Goal: Information Seeking & Learning: Learn about a topic

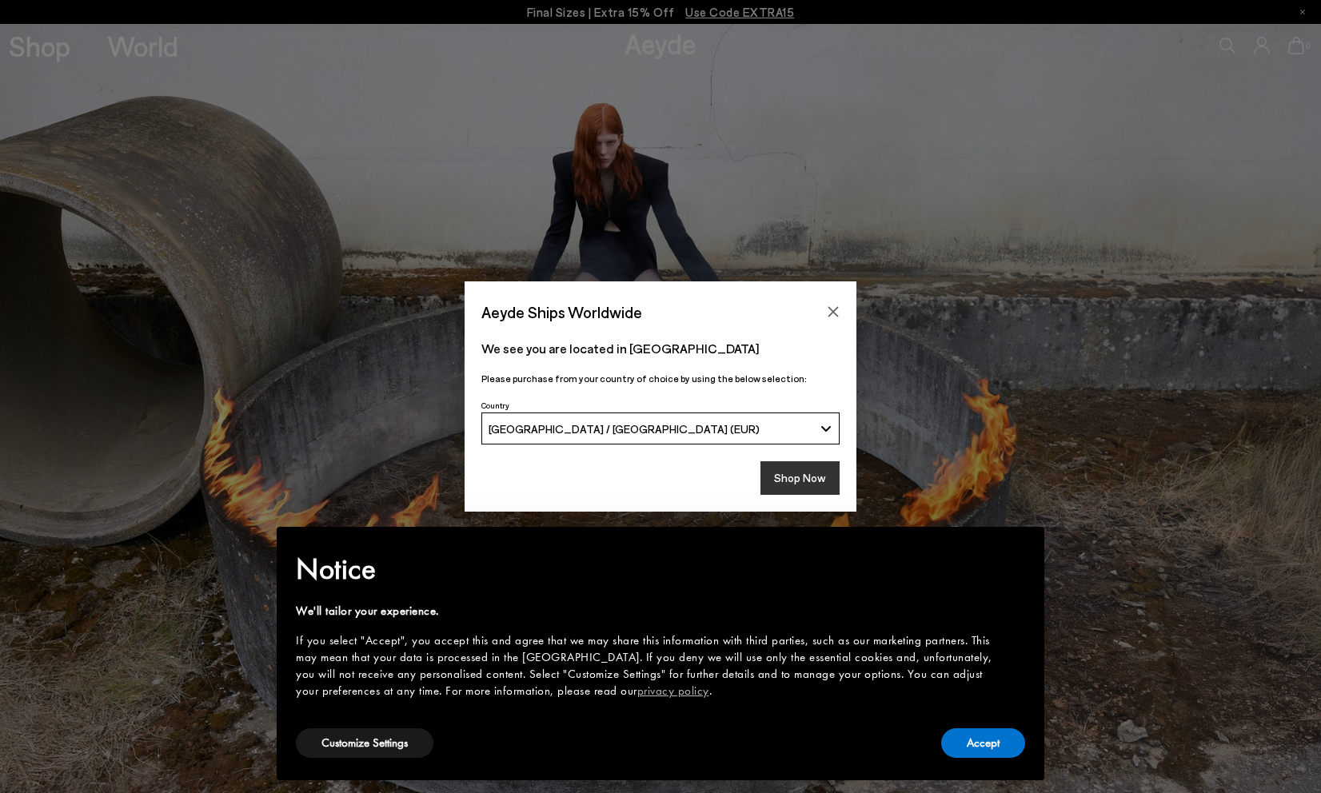
click at [788, 475] on button "Shop Now" at bounding box center [800, 479] width 79 height 34
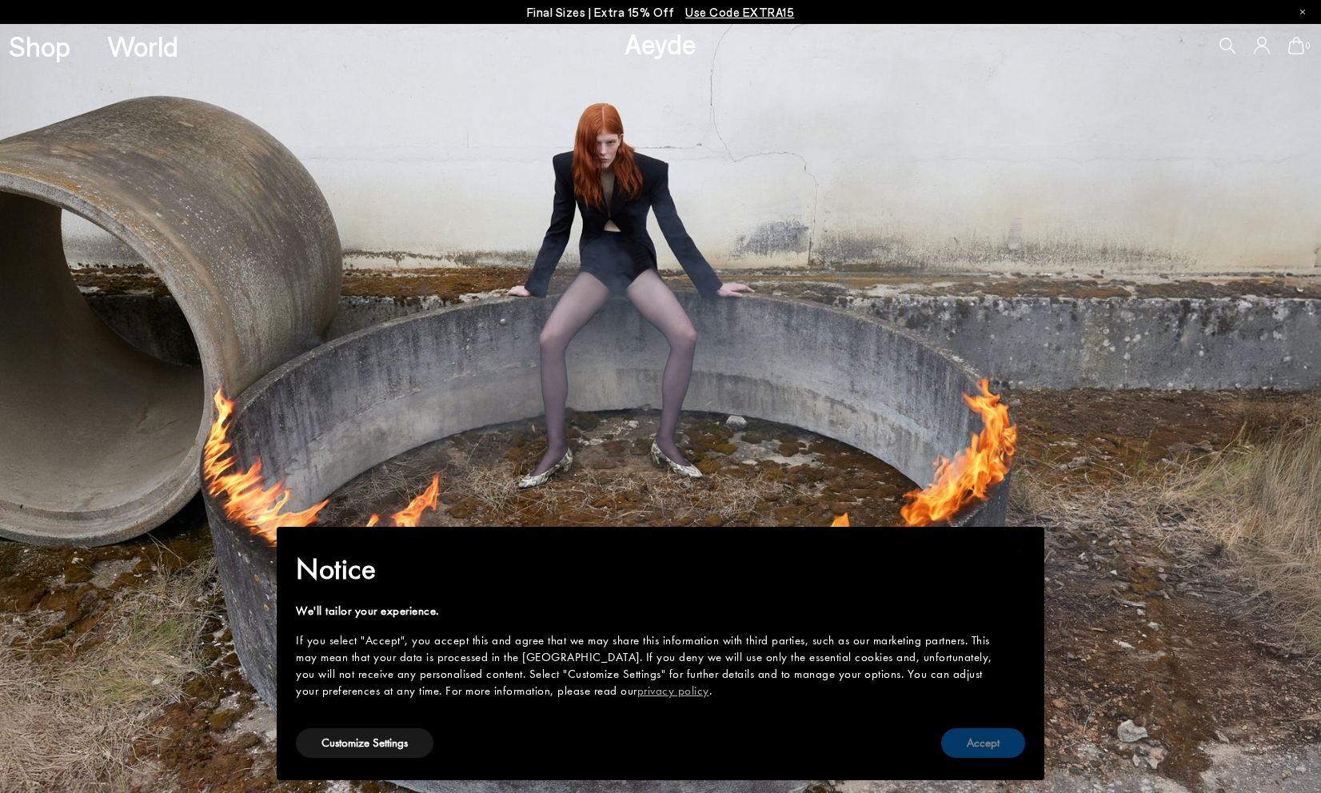
click at [986, 747] on button "Accept" at bounding box center [983, 744] width 84 height 30
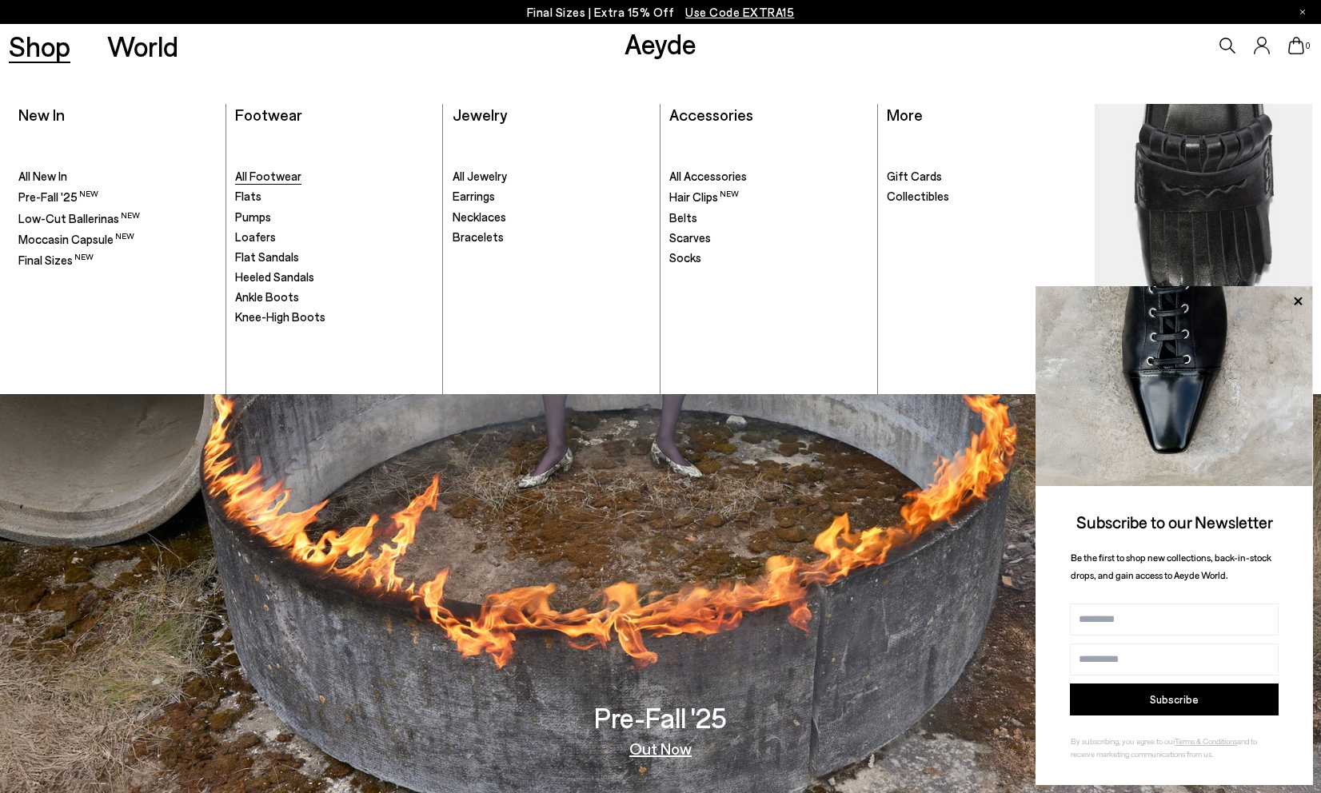
click at [273, 174] on span "All Footwear" at bounding box center [268, 176] width 66 height 14
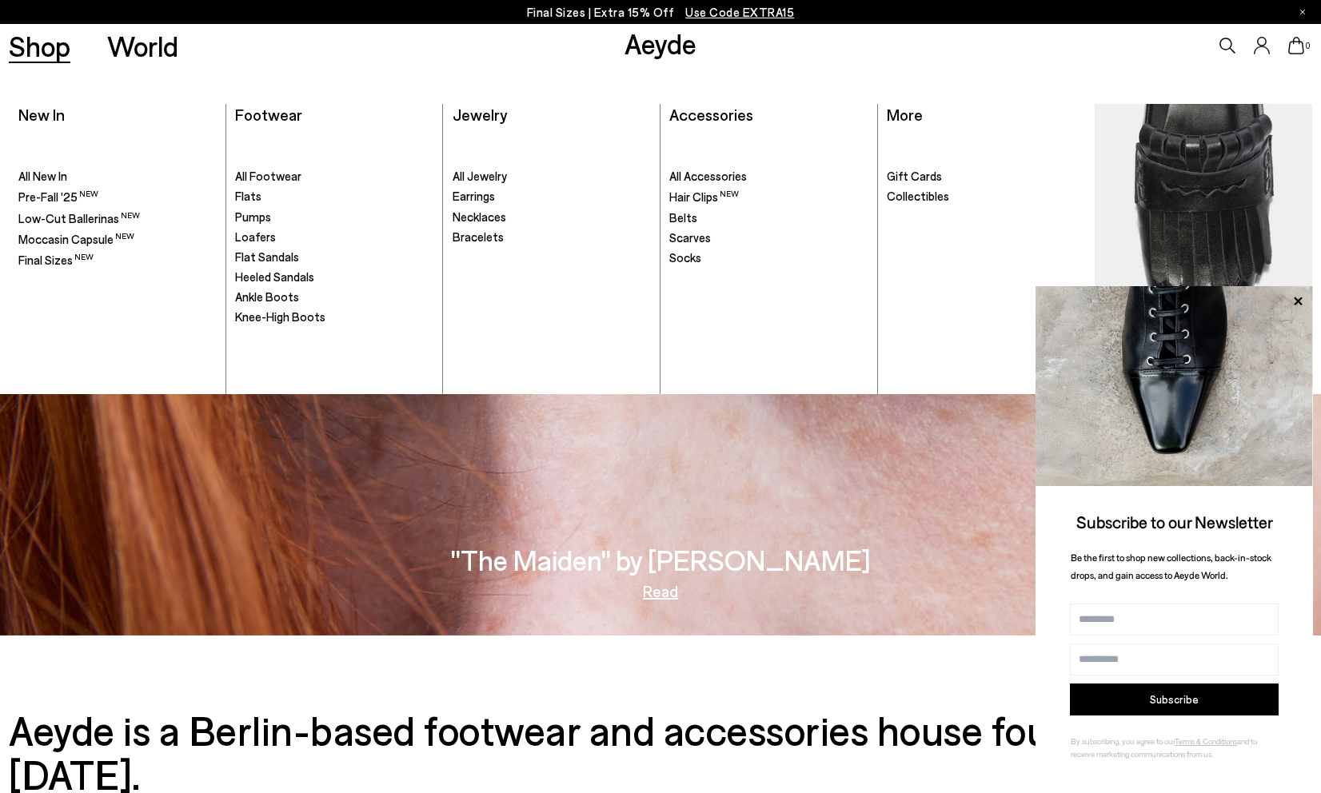
scroll to position [3224, 0]
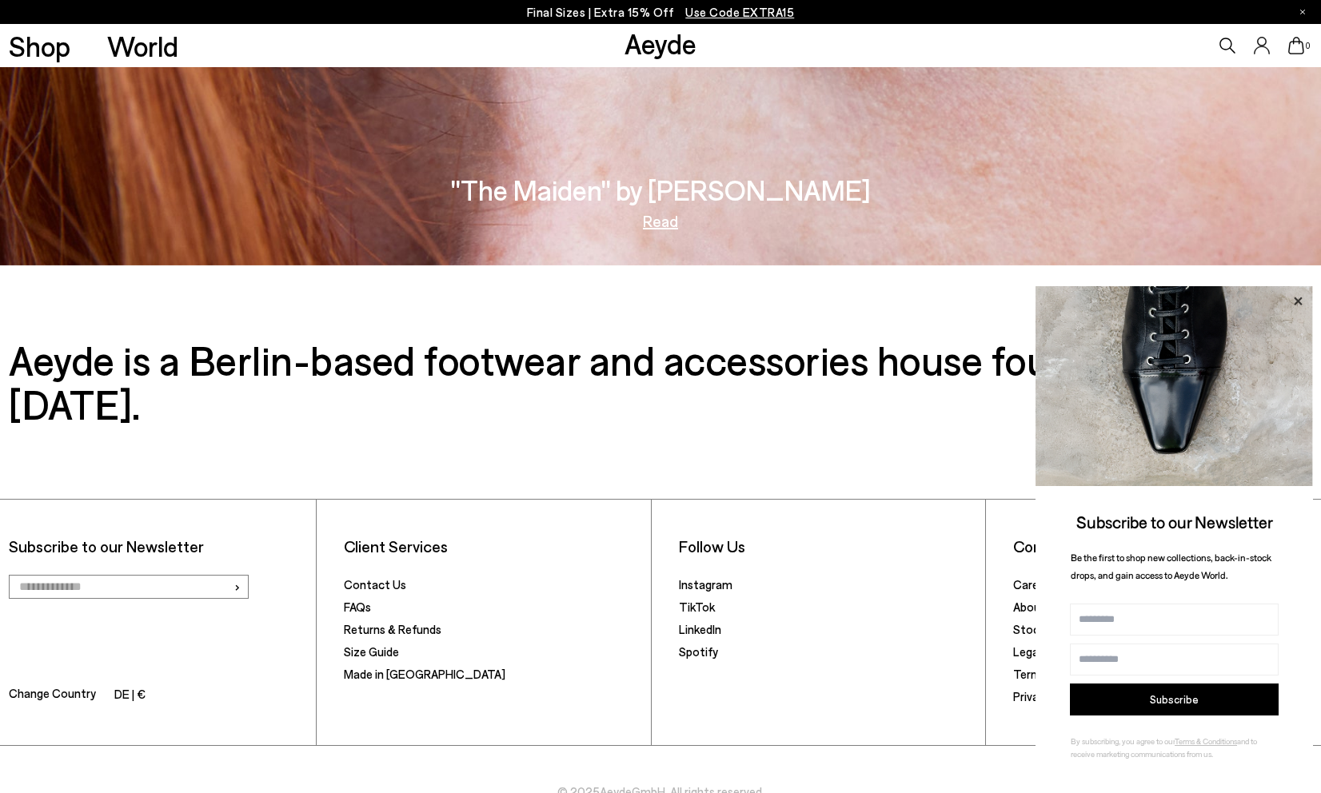
click at [1298, 294] on icon at bounding box center [1298, 301] width 21 height 21
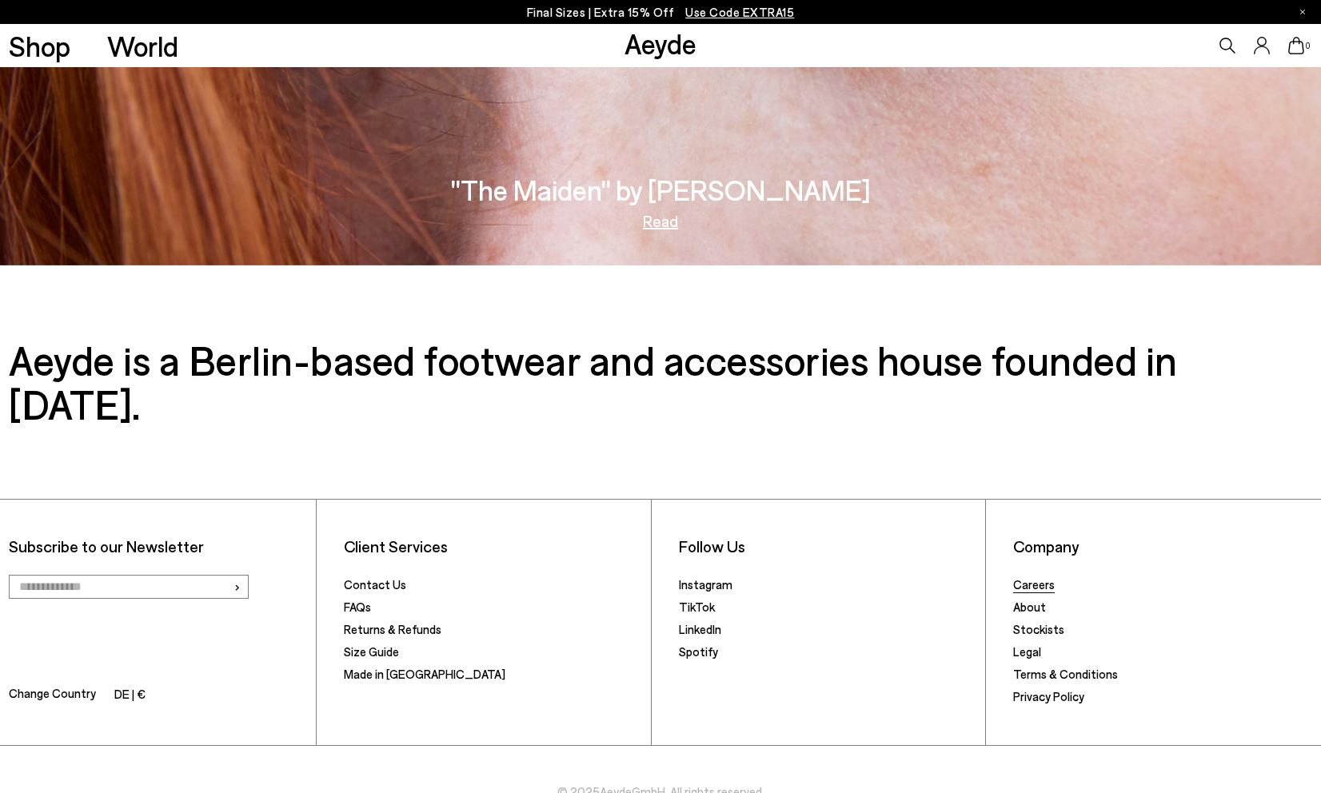
click at [1039, 577] on link "Careers" at bounding box center [1034, 584] width 42 height 14
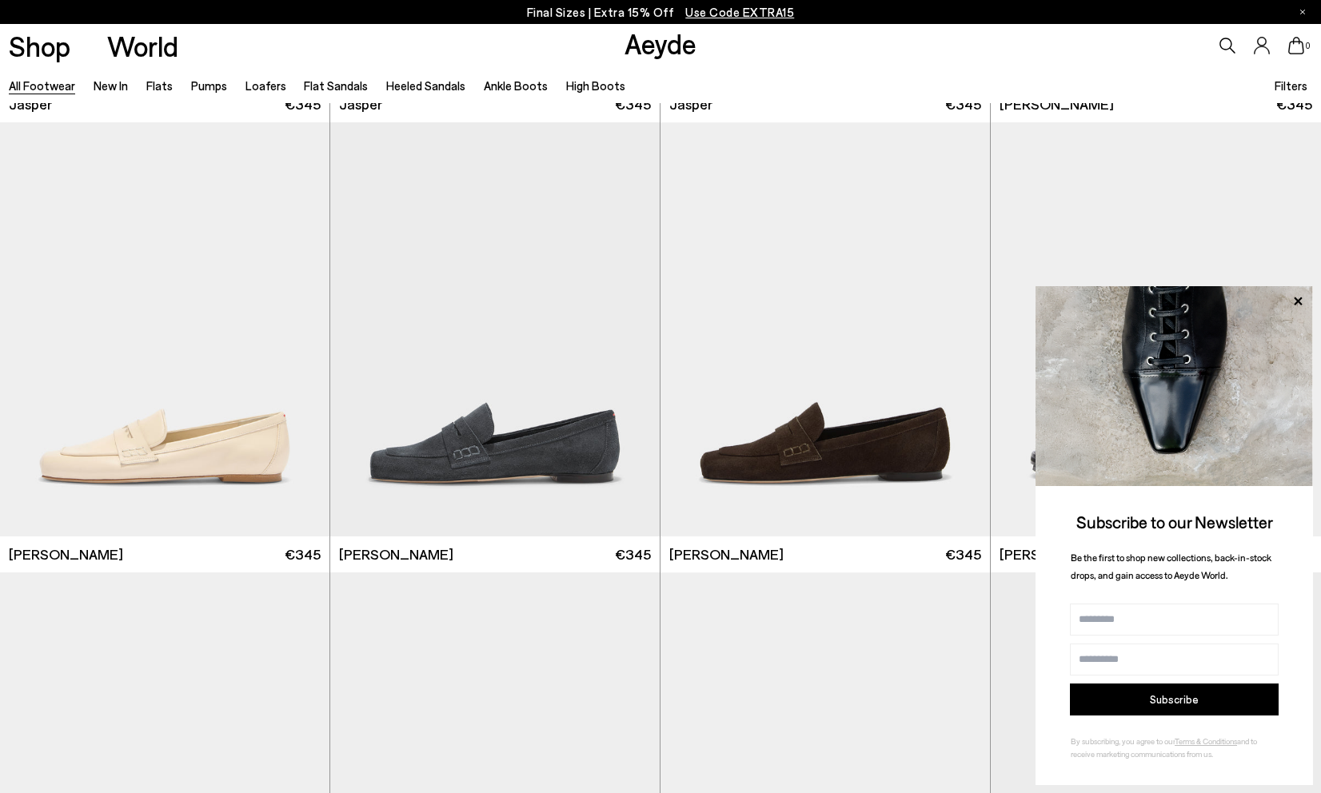
scroll to position [1051, 0]
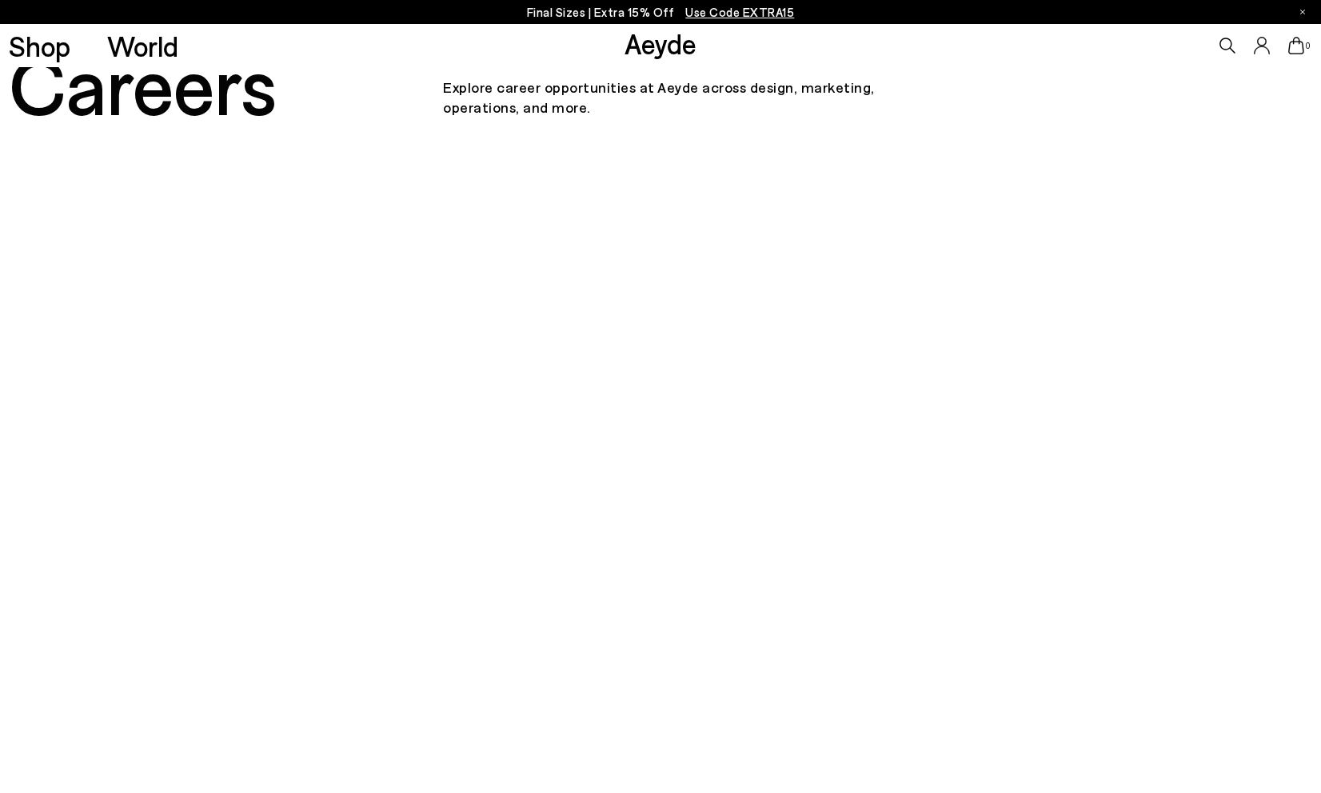
scroll to position [826, 0]
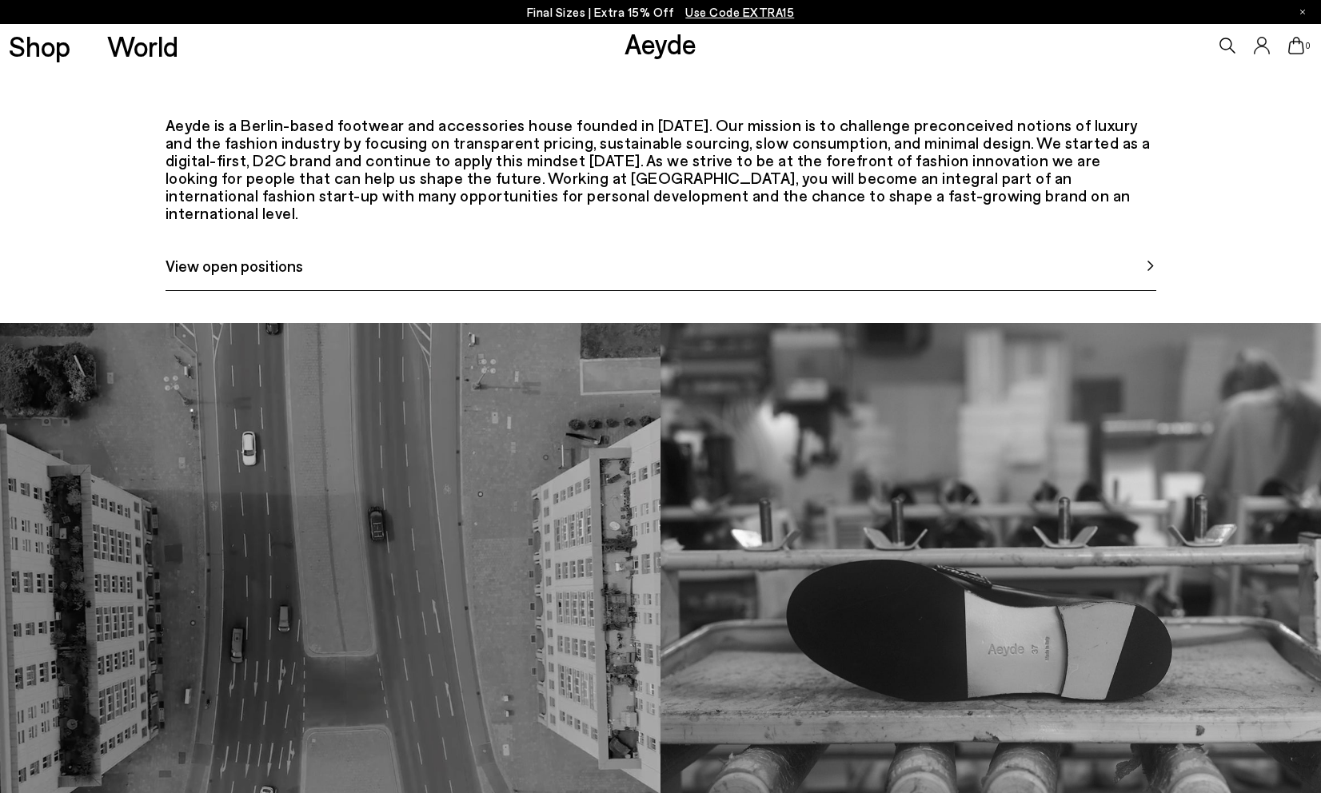
click at [410, 291] on link "View open positions" at bounding box center [661, 273] width 991 height 38
